Goal: Information Seeking & Learning: Learn about a topic

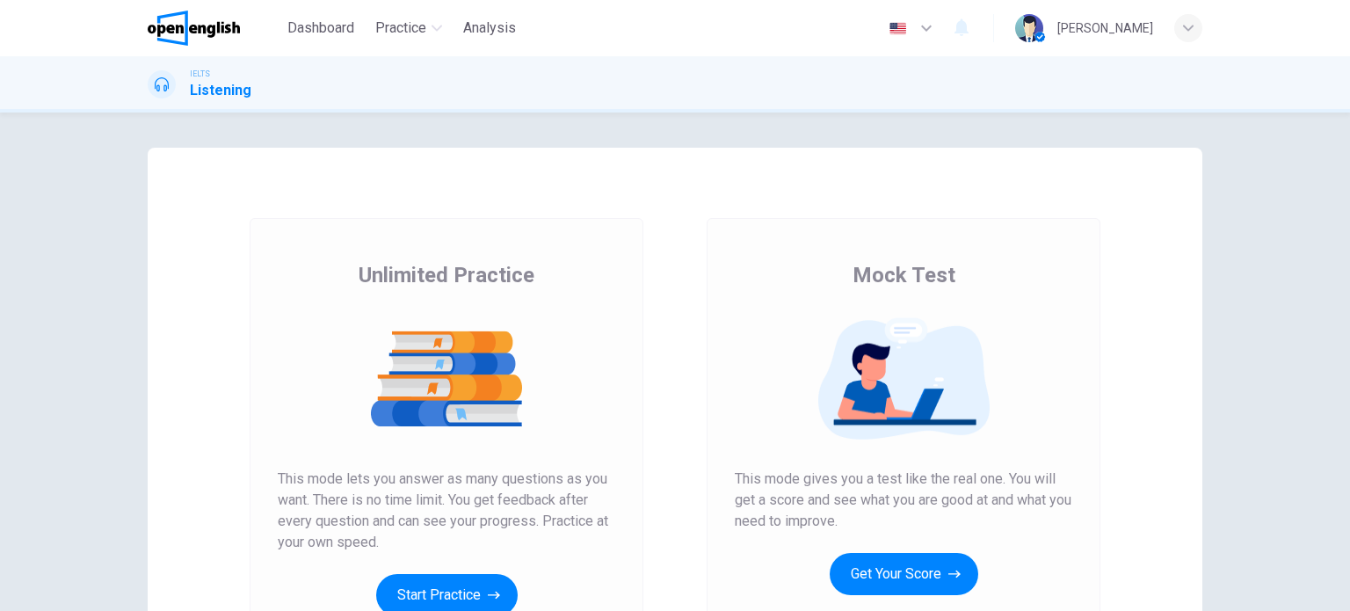
scroll to position [88, 0]
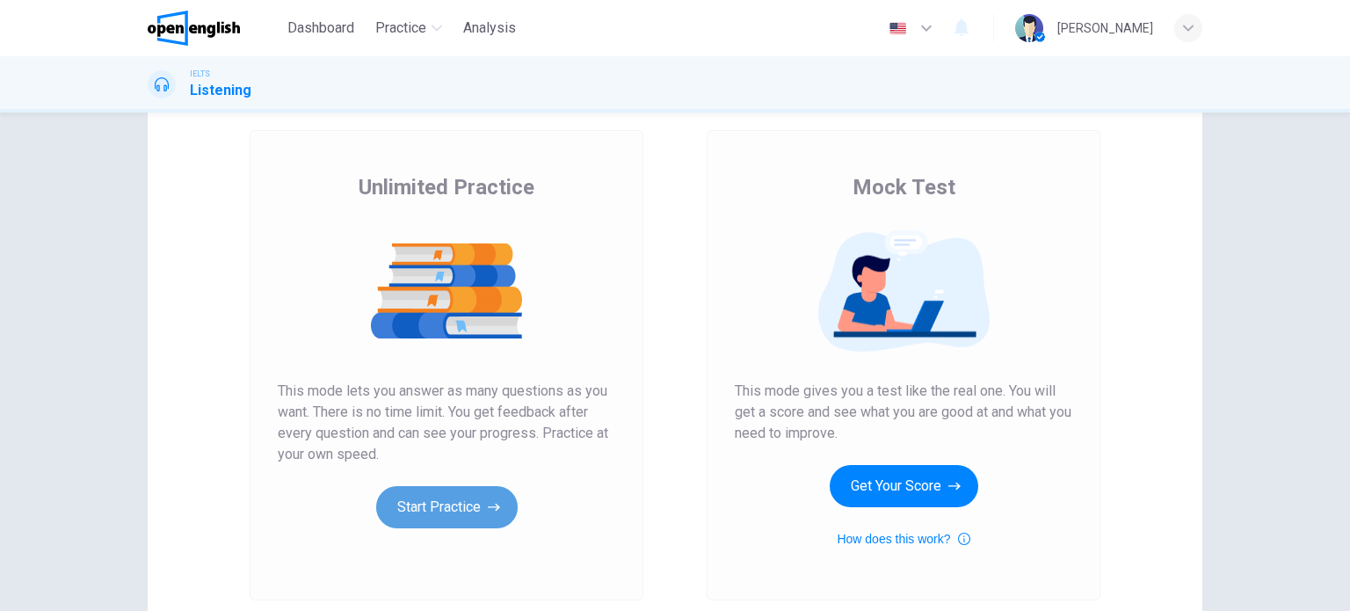
click at [488, 503] on icon "button" at bounding box center [494, 507] width 12 height 18
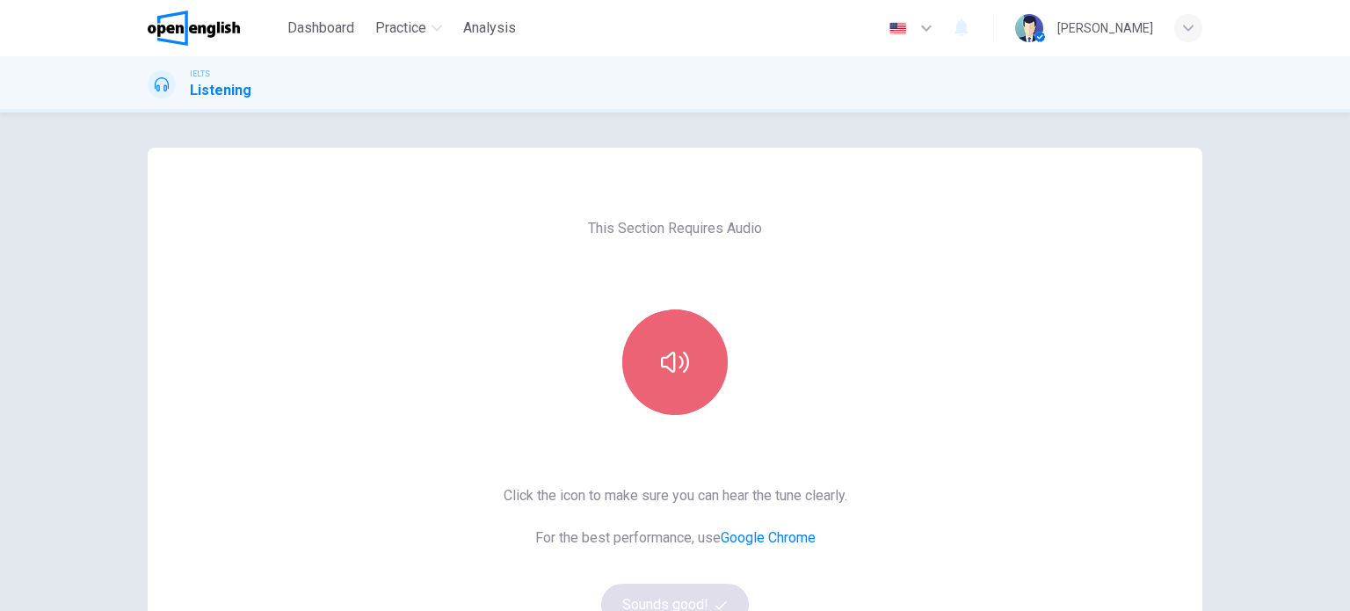
click at [673, 384] on button "button" at bounding box center [674, 361] width 105 height 105
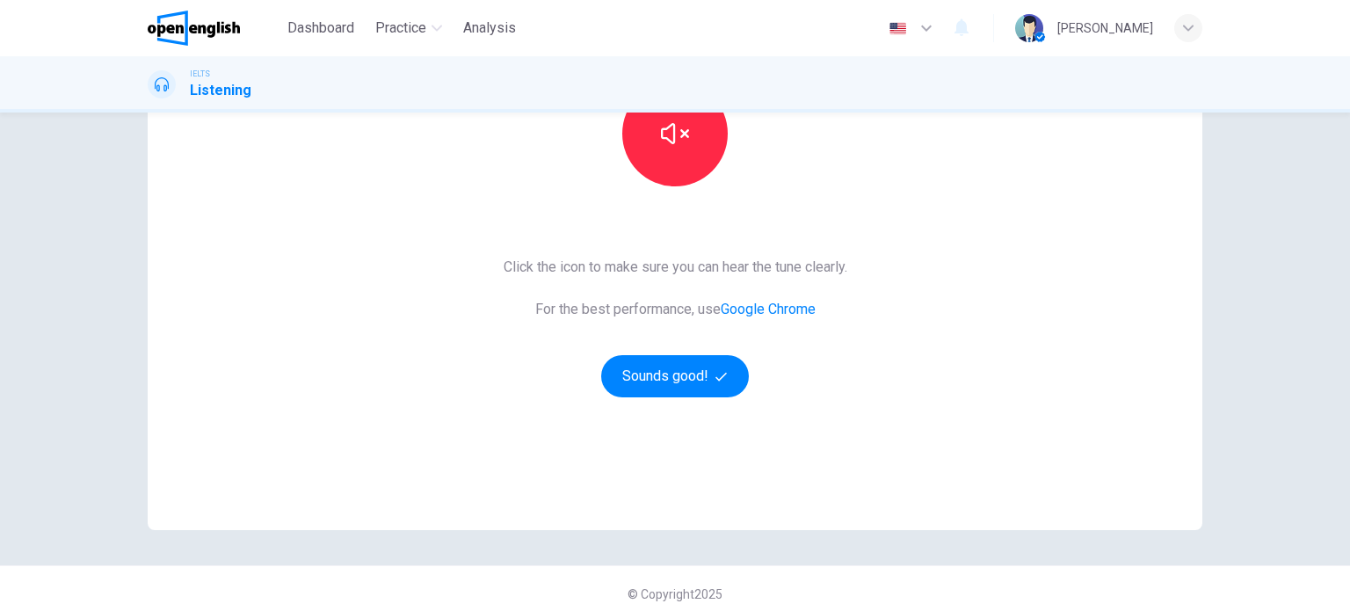
scroll to position [239, 0]
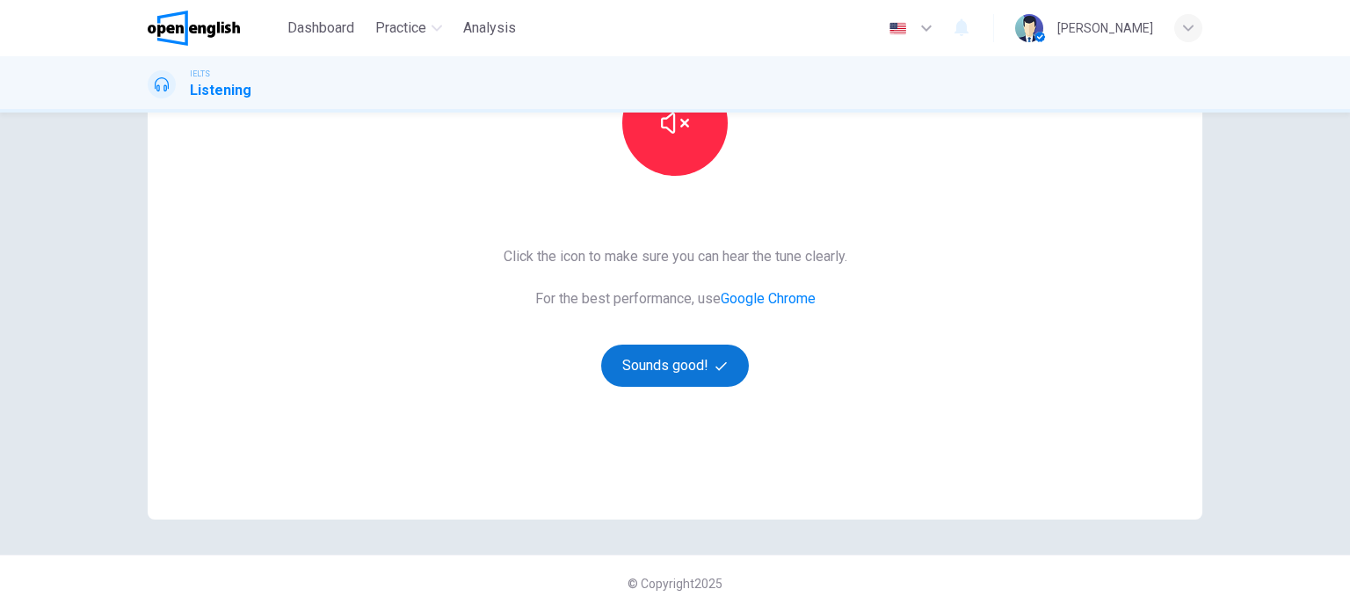
click at [670, 369] on button "Sounds good!" at bounding box center [675, 366] width 148 height 42
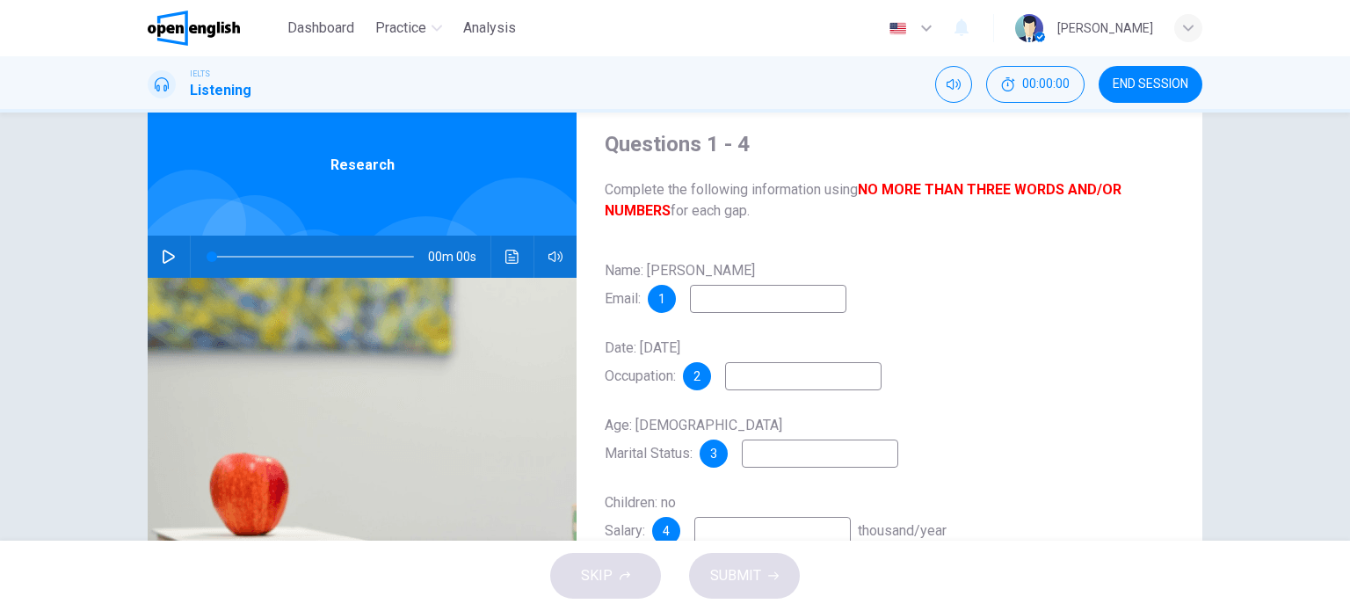
scroll to position [0, 0]
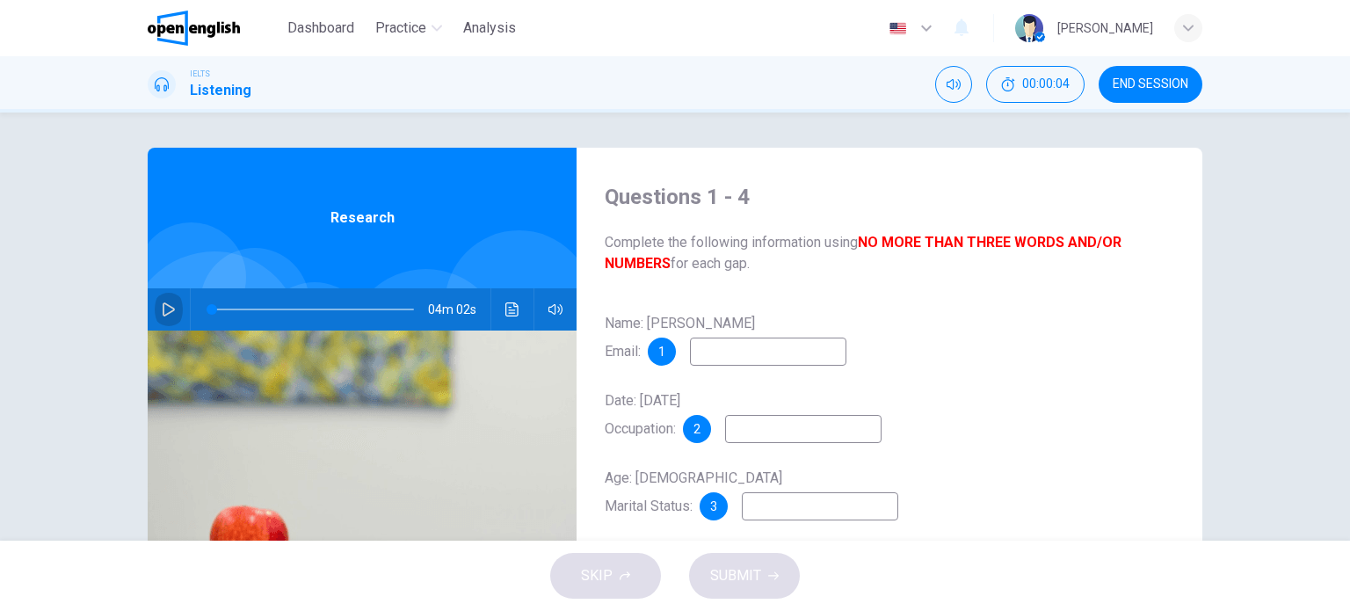
click at [161, 302] on button "button" at bounding box center [169, 309] width 28 height 42
click at [772, 357] on input at bounding box center [768, 352] width 156 height 28
click at [782, 434] on input at bounding box center [803, 429] width 156 height 28
click at [518, 302] on button "Click to see the audio transcription" at bounding box center [512, 309] width 28 height 42
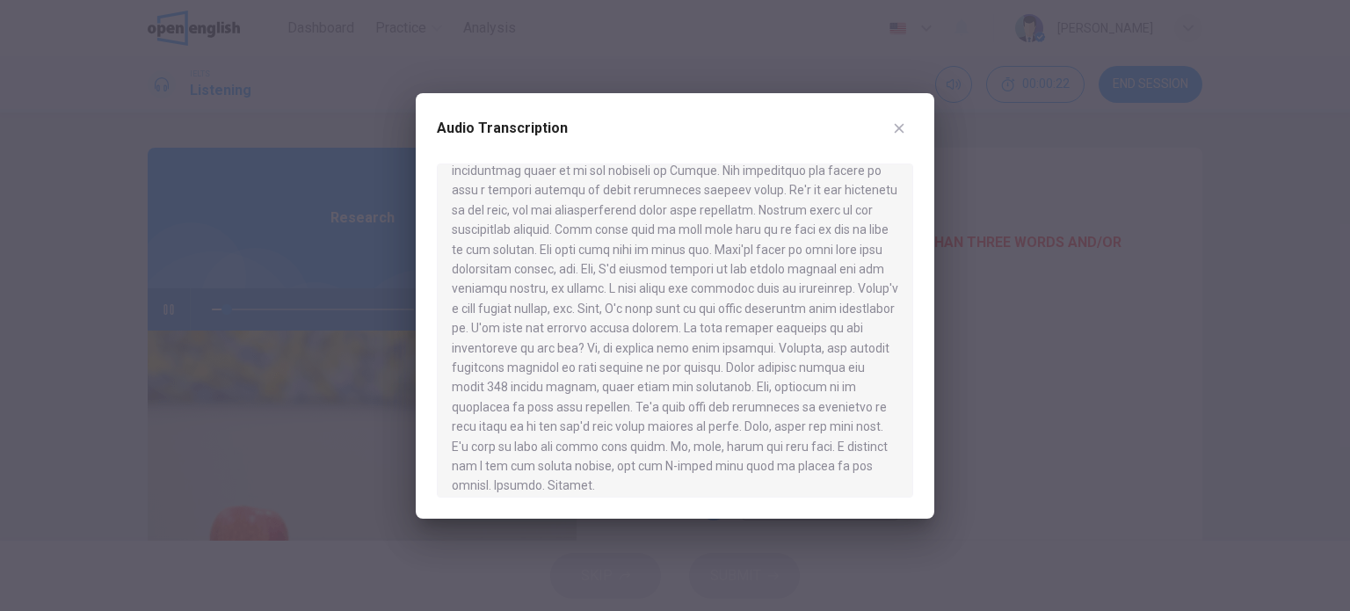
scroll to position [562, 0]
click at [897, 114] on button "button" at bounding box center [899, 128] width 28 height 28
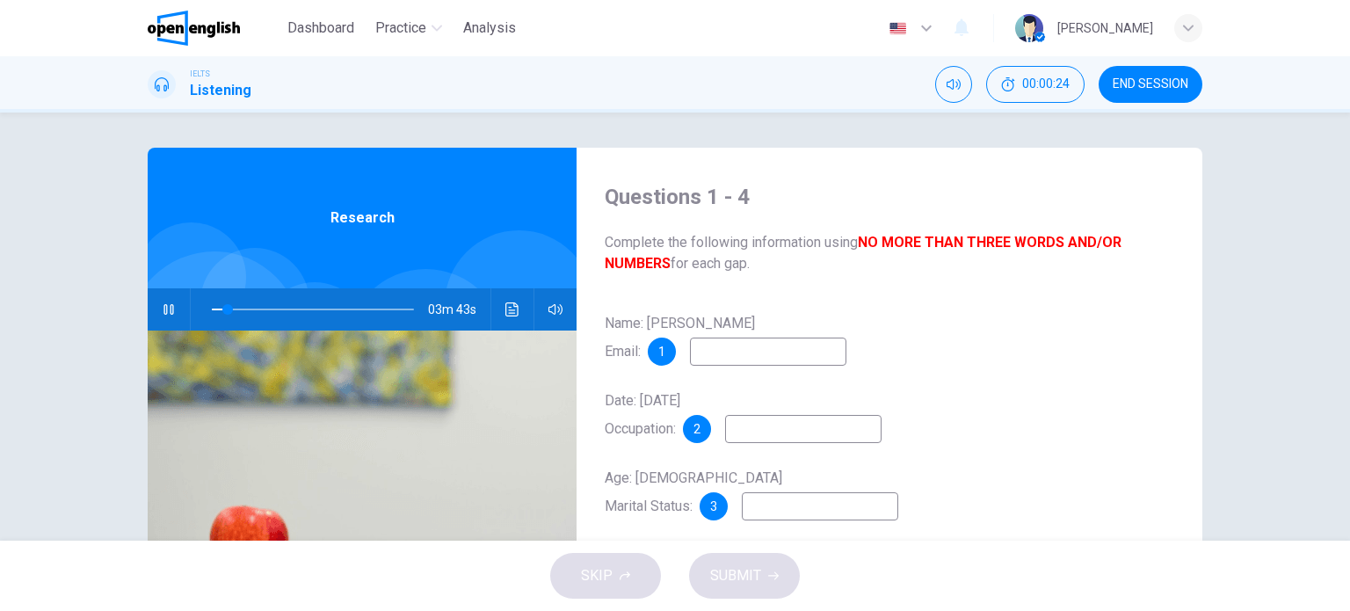
type input "*"
